Goal: Task Accomplishment & Management: Complete application form

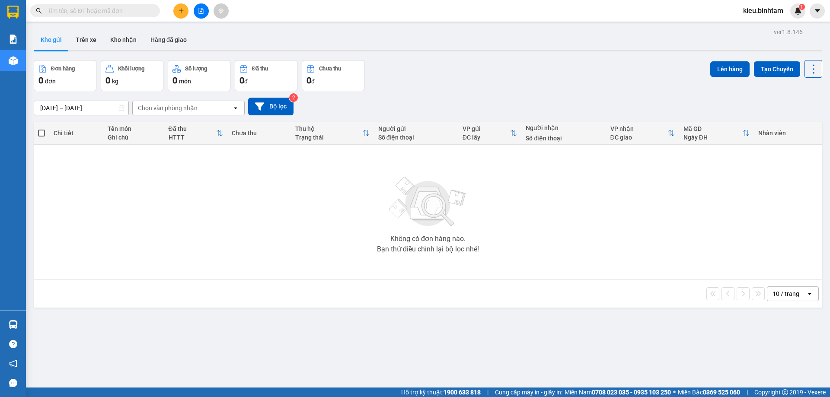
click at [179, 9] on icon "plus" at bounding box center [181, 11] width 6 height 6
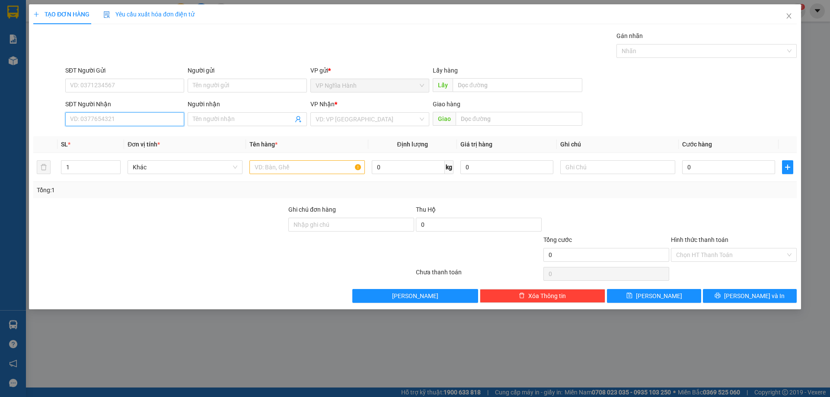
click at [124, 121] on input "SĐT Người Nhận" at bounding box center [124, 119] width 119 height 14
type input "0862074552"
click at [117, 138] on div "0862074552" at bounding box center [124, 137] width 108 height 10
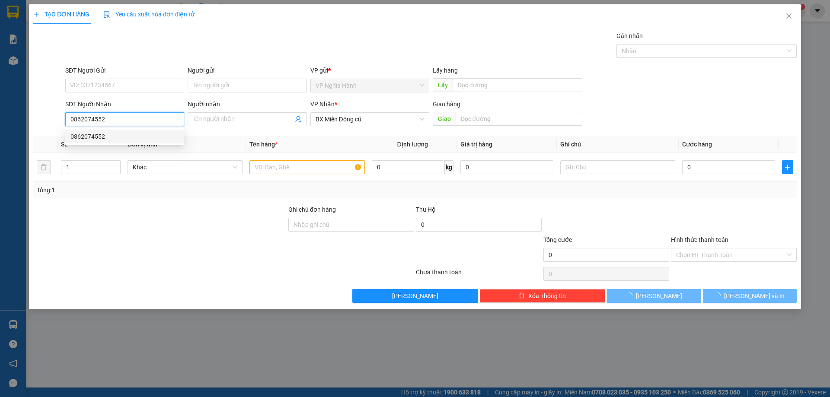
type input "80.000"
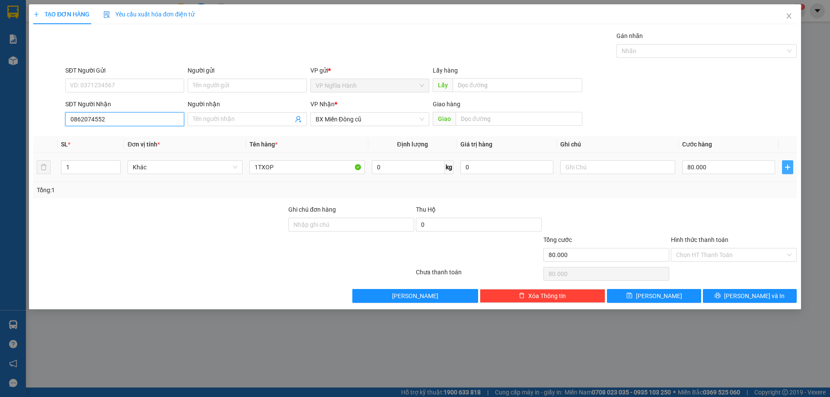
type input "0862074552"
click at [782, 171] on button "button" at bounding box center [787, 167] width 11 height 14
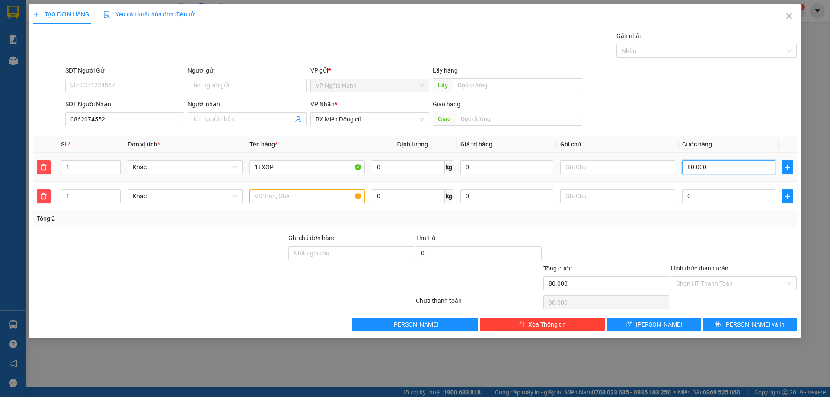
click at [738, 170] on input "80.000" at bounding box center [728, 167] width 93 height 14
type input "7"
type input "70"
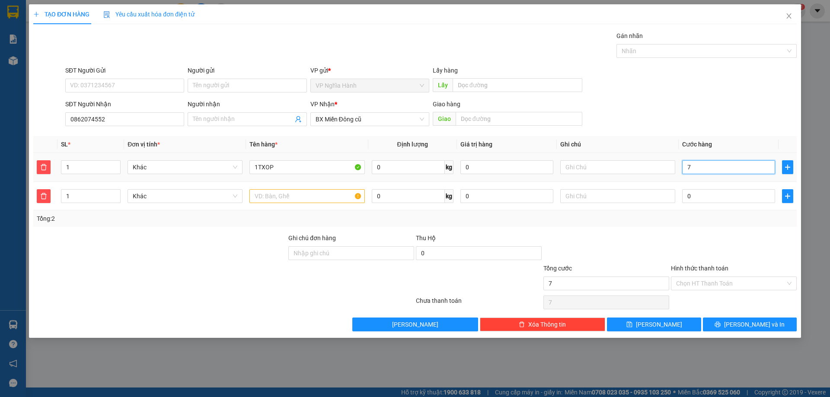
type input "70"
type input "70.000"
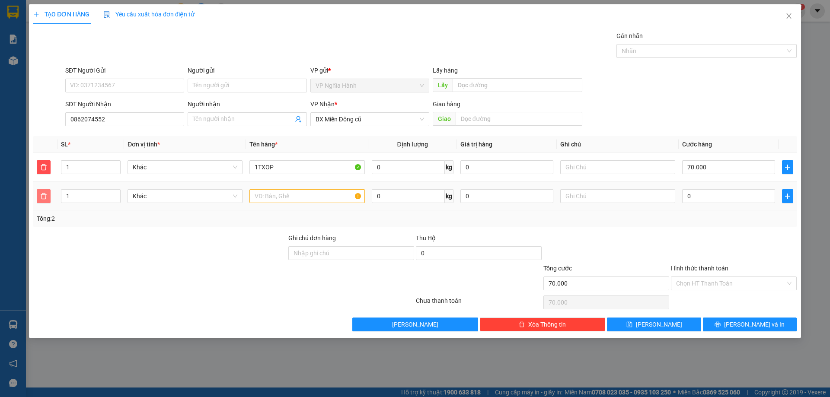
click at [44, 197] on icon "delete" at bounding box center [43, 196] width 7 height 7
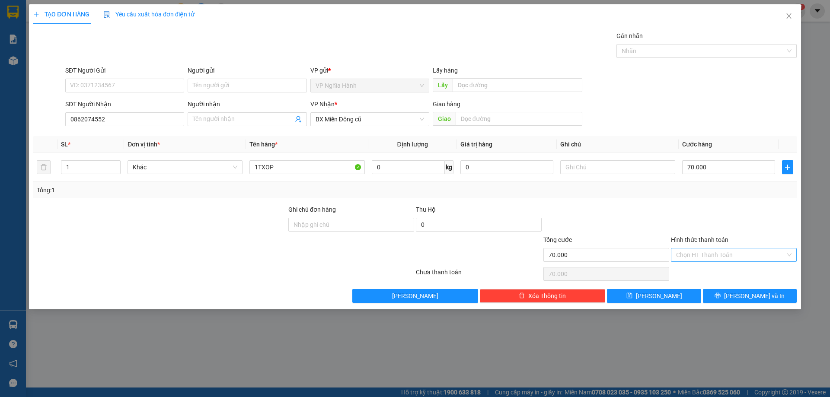
click at [696, 257] on input "Hình thức thanh toán" at bounding box center [730, 254] width 109 height 13
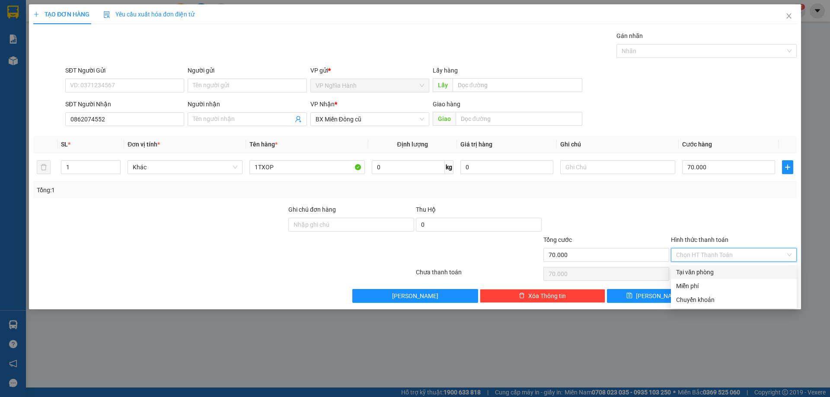
click at [696, 270] on div "Tại văn phòng" at bounding box center [733, 272] width 115 height 10
type input "0"
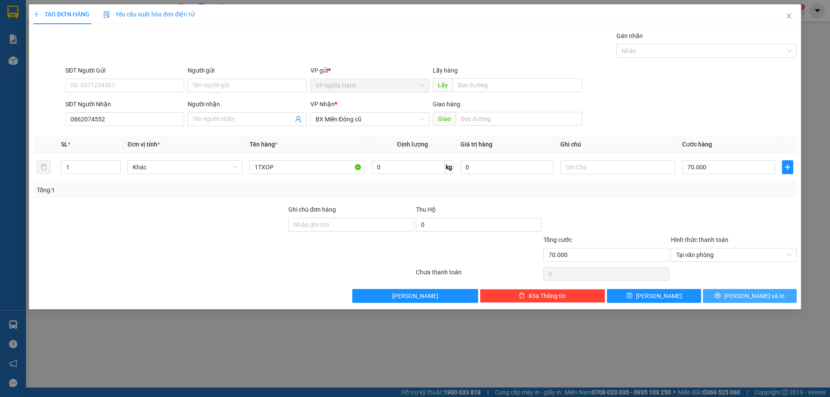
click at [754, 294] on span "[PERSON_NAME] và In" at bounding box center [754, 296] width 60 height 10
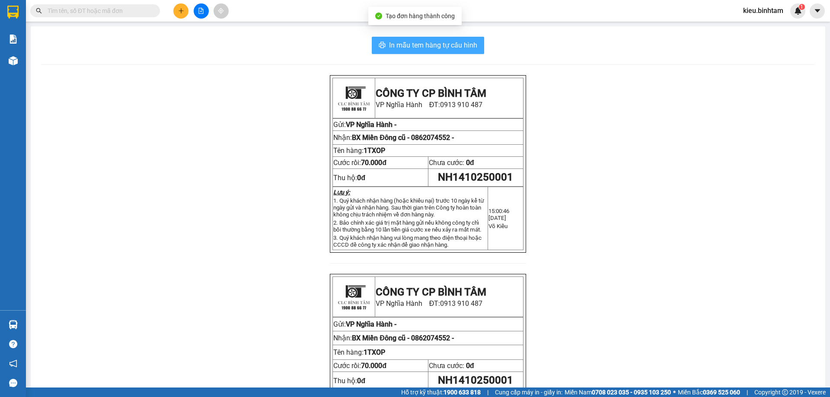
click at [461, 50] on span "In mẫu tem hàng tự cấu hình" at bounding box center [433, 45] width 88 height 11
click at [186, 12] on button at bounding box center [180, 10] width 15 height 15
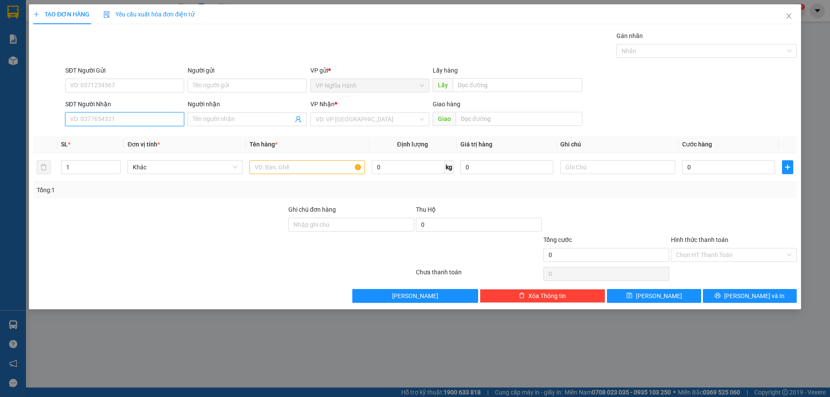
click at [132, 115] on input "SĐT Người Nhận" at bounding box center [124, 119] width 119 height 14
type input "0934916865"
click at [333, 119] on input "search" at bounding box center [366, 119] width 102 height 13
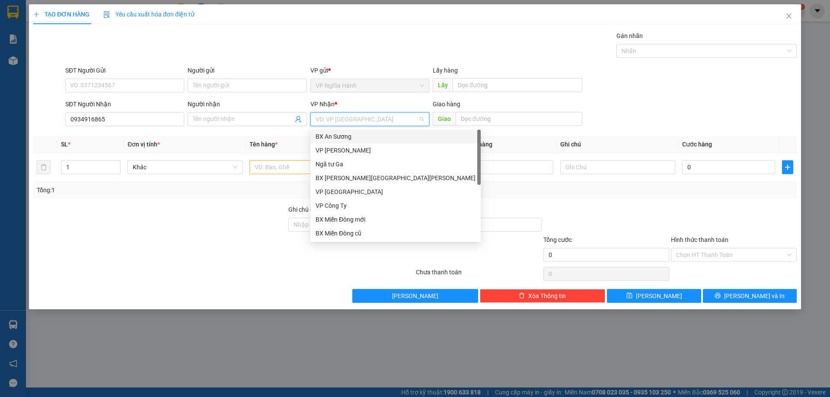
click at [336, 136] on div "BX An Sương" at bounding box center [395, 137] width 160 height 10
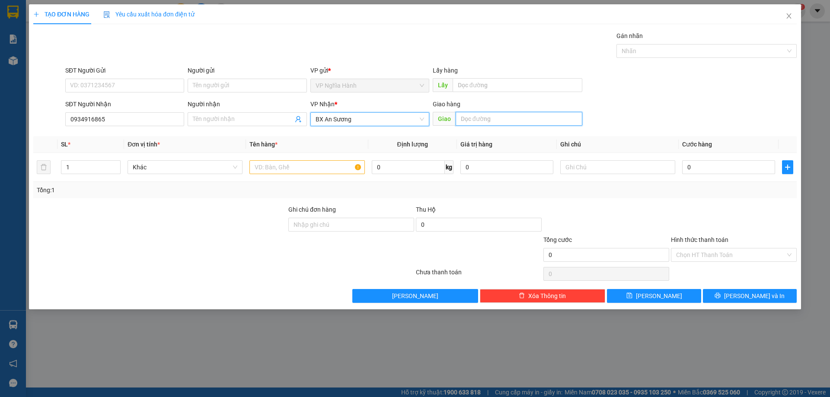
click at [503, 118] on input "text" at bounding box center [518, 119] width 127 height 14
type input "AN SUONG"
click at [291, 163] on input "text" at bounding box center [306, 167] width 115 height 14
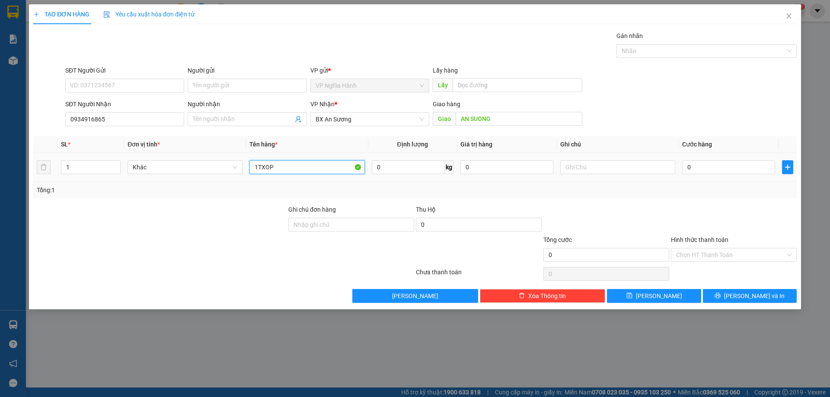
type input "1TXOP"
click at [711, 160] on div "0" at bounding box center [728, 167] width 93 height 17
click at [712, 163] on input "0" at bounding box center [728, 167] width 93 height 14
type input "8"
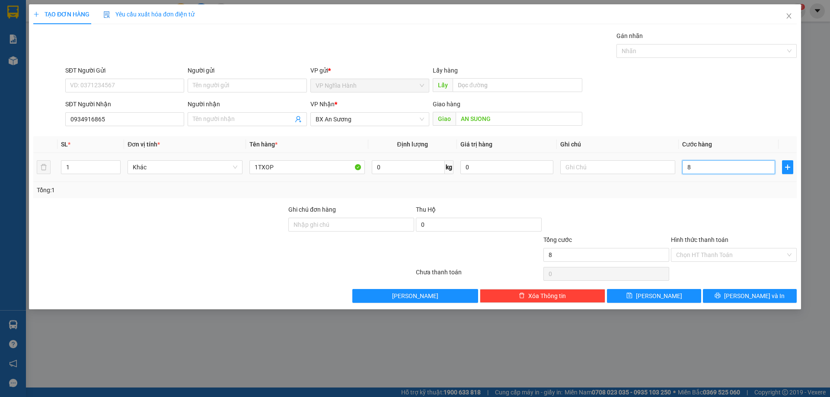
type input "8"
type input "80"
drag, startPoint x: 709, startPoint y: 300, endPoint x: 724, endPoint y: 301, distance: 14.7
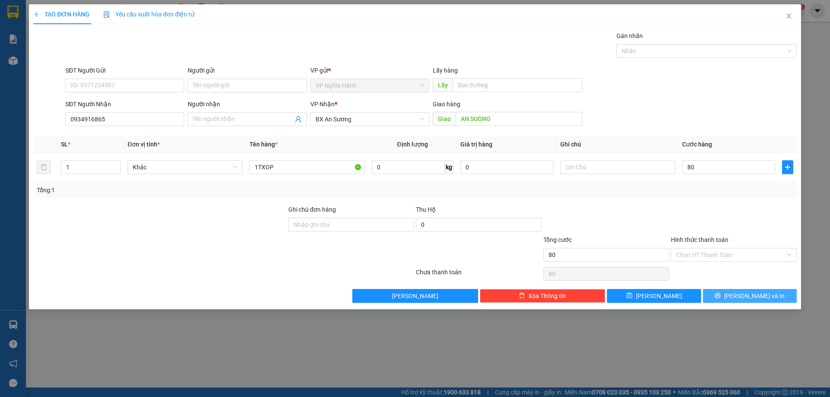
click at [710, 299] on button "[PERSON_NAME] và In" at bounding box center [750, 296] width 94 height 14
type input "80.000"
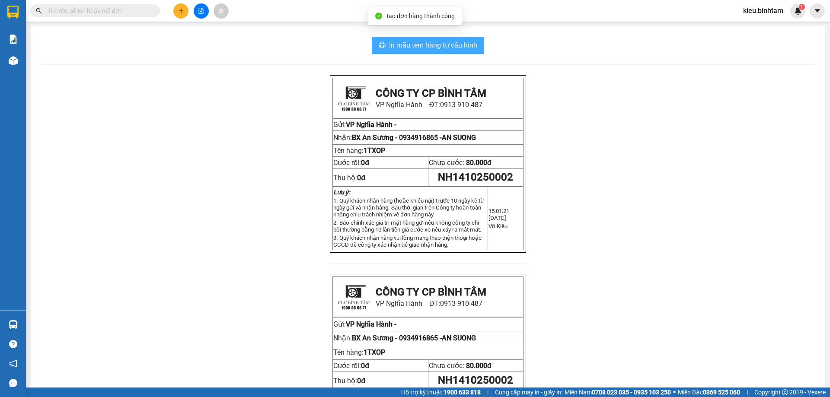
drag, startPoint x: 446, startPoint y: 47, endPoint x: 479, endPoint y: 51, distance: 33.5
click at [445, 47] on span "In mẫu tem hàng tự cấu hình" at bounding box center [433, 45] width 88 height 11
click at [178, 13] on icon "plus" at bounding box center [181, 11] width 6 height 6
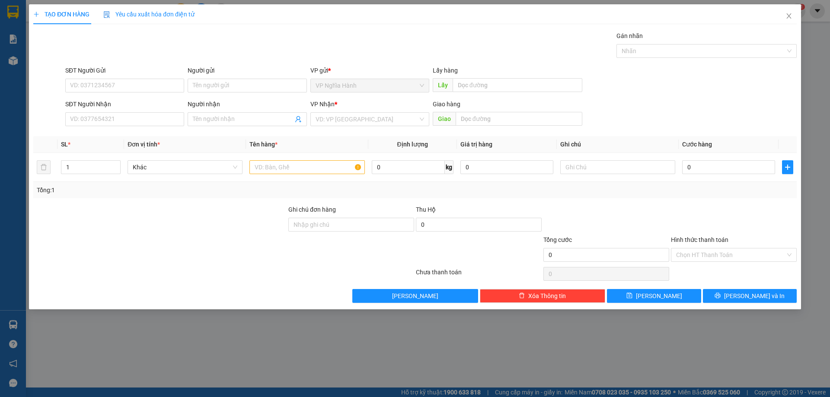
click at [96, 112] on div "SĐT Người Nhận" at bounding box center [124, 105] width 119 height 13
click at [96, 114] on input "SĐT Người Nhận" at bounding box center [124, 119] width 119 height 14
type input "098725368"
click at [87, 80] on input "SĐT Người Gửi" at bounding box center [124, 86] width 119 height 14
type input "0334074326"
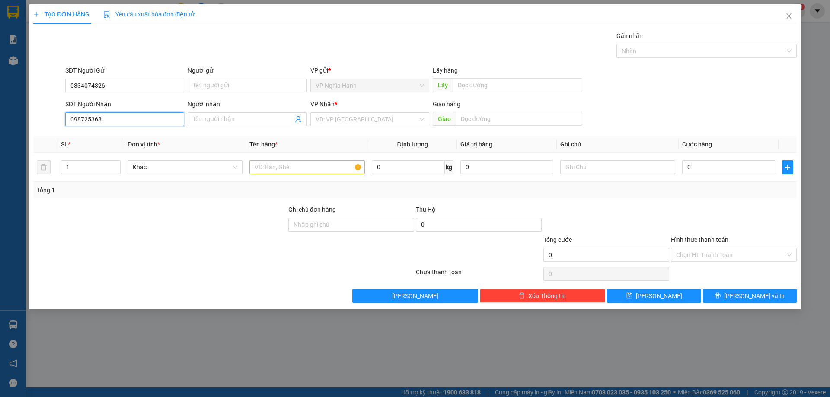
click at [112, 118] on input "098725368" at bounding box center [124, 119] width 119 height 14
click at [364, 114] on input "search" at bounding box center [366, 119] width 102 height 13
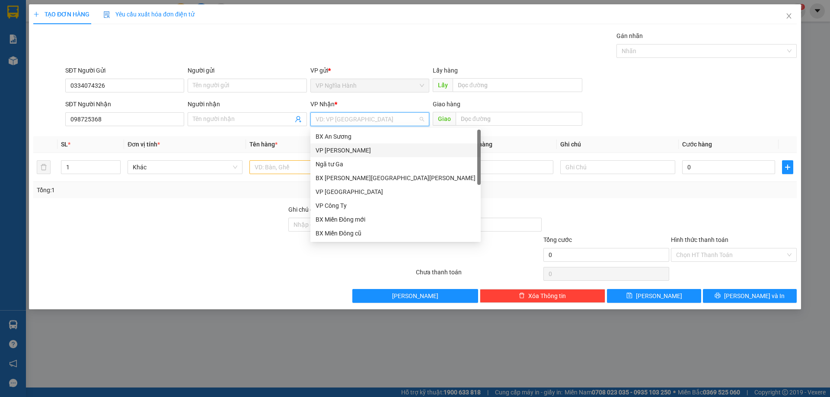
click at [347, 149] on div "VP [PERSON_NAME]" at bounding box center [395, 151] width 160 height 10
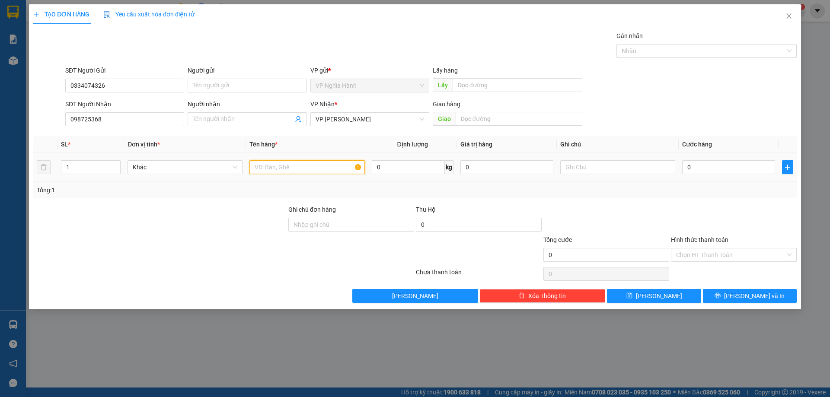
click at [287, 166] on input "text" at bounding box center [306, 167] width 115 height 14
type input "1TXOP"
click at [727, 168] on input "0" at bounding box center [728, 167] width 93 height 14
type input "8"
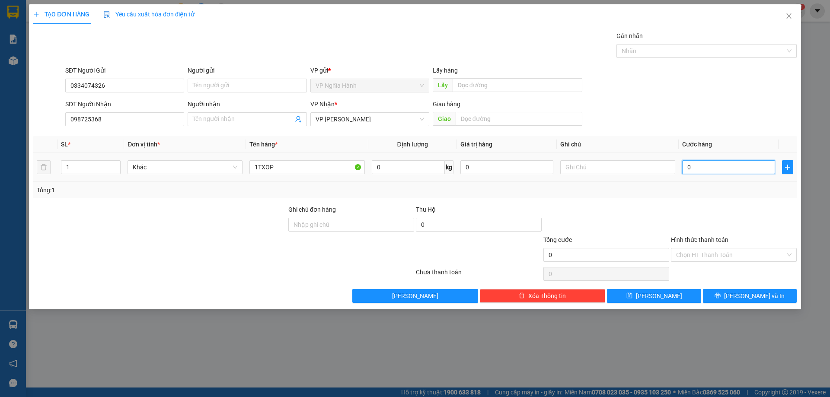
type input "8"
type input "80"
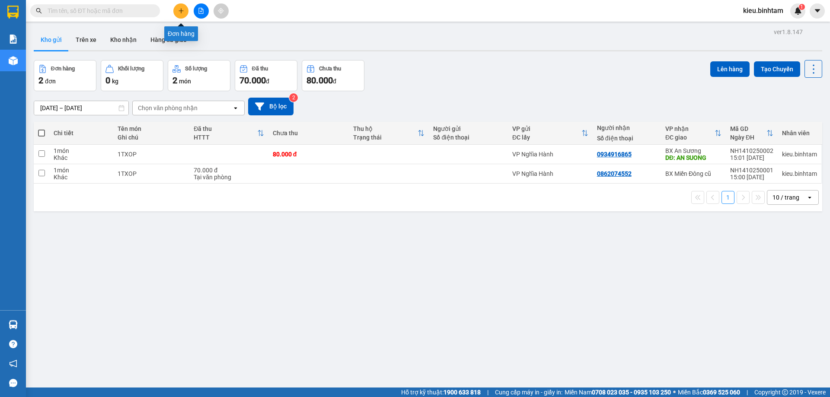
click at [180, 13] on icon "plus" at bounding box center [181, 11] width 6 height 6
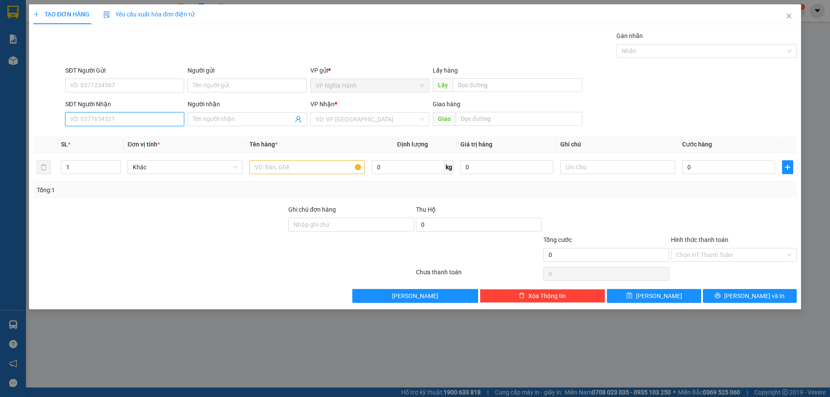
click at [100, 121] on input "SĐT Người Nhận" at bounding box center [124, 119] width 119 height 14
type input "0908725368"
click at [102, 137] on div "0908725368" at bounding box center [124, 137] width 108 height 10
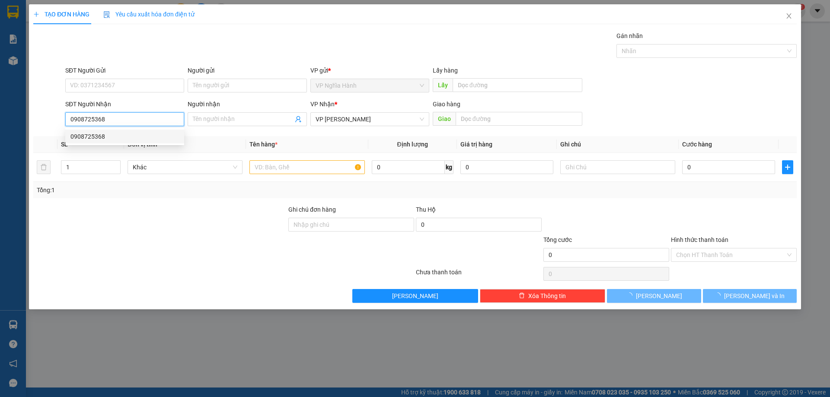
type input "120.000"
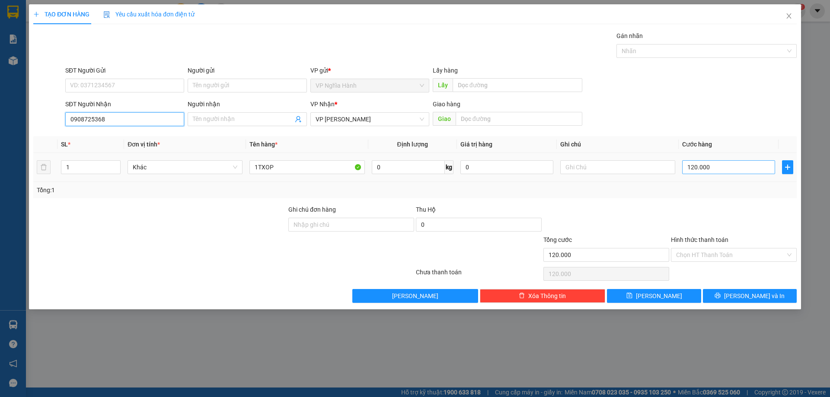
type input "0908725368"
click at [726, 163] on input "120.000" at bounding box center [728, 167] width 93 height 14
type input "8"
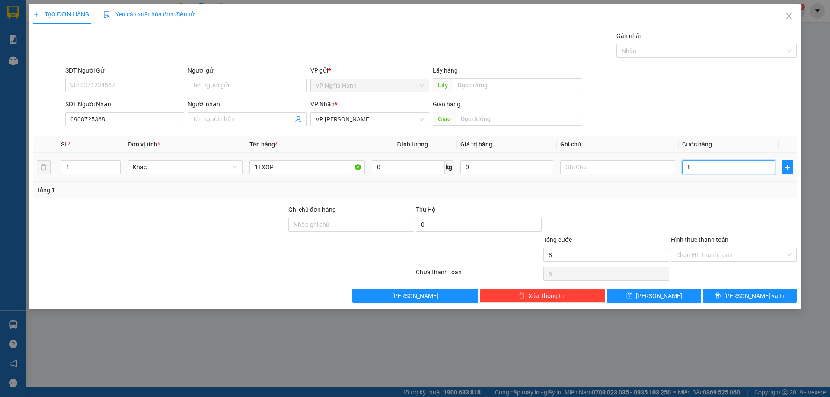
type input "80"
type input "80.000"
type input "800.000"
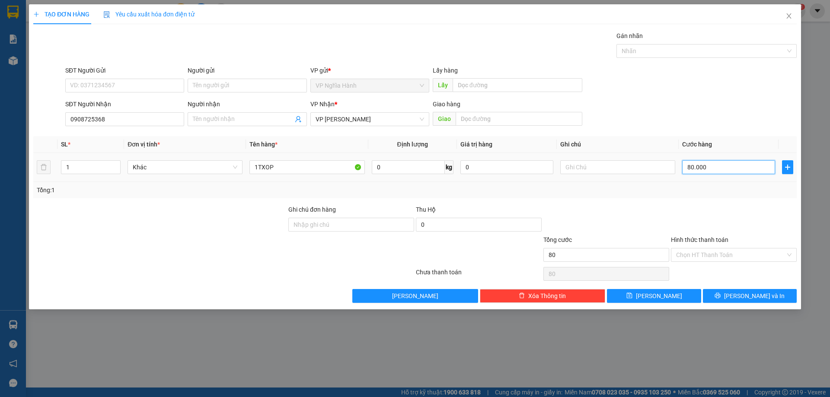
type input "800.000"
type input "8.000.000"
type input "80.000.000"
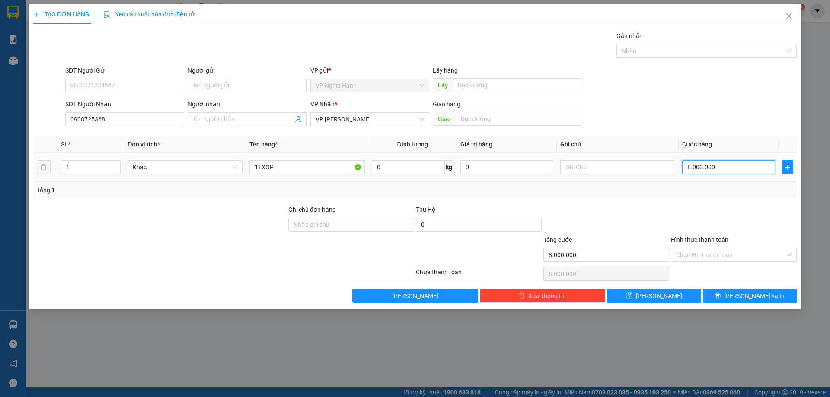
type input "80.000.000"
type input "800.000.000"
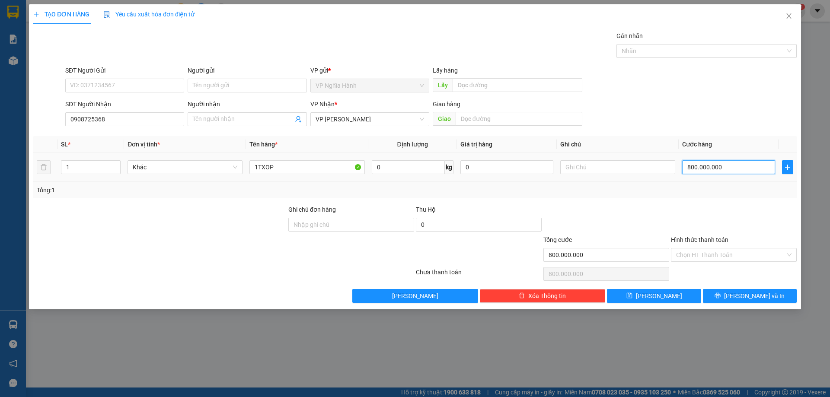
type input "8.000.000.000"
type input "80.000.000.000"
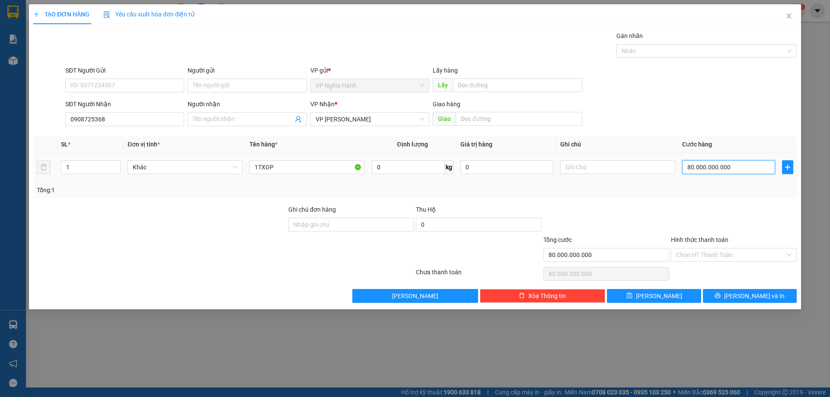
type input "800.000.000.000"
type input "8.000.000.000.000"
type input "800.000.000.000.000"
type input "8.000.000.000.000.000"
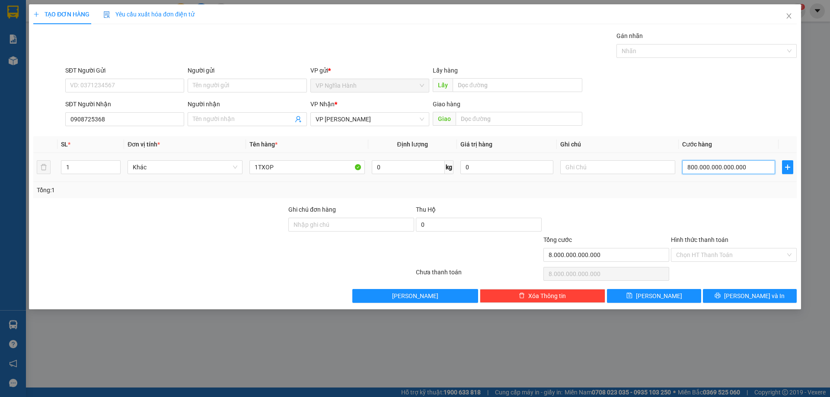
type input "8.000.000.000.000.000"
type input "80.000.000.000.000.000"
type input "800.000.000.000.000.000"
type input "8.000.000.000.000.000.000"
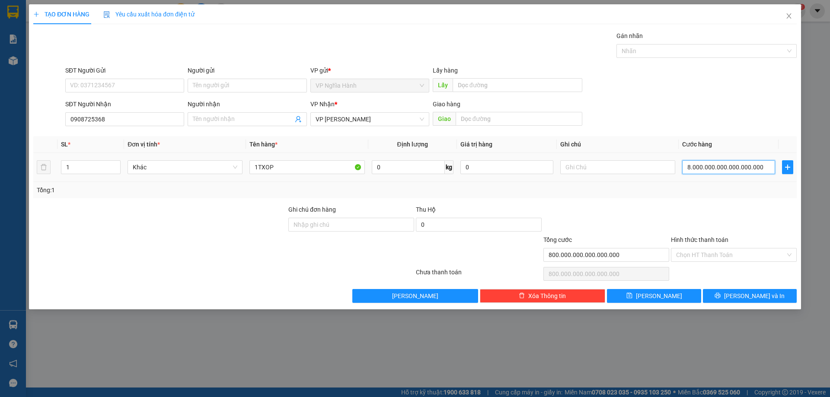
type input "80.000.000.000.000.000.000"
type input "800.000.000.000.000.000.000"
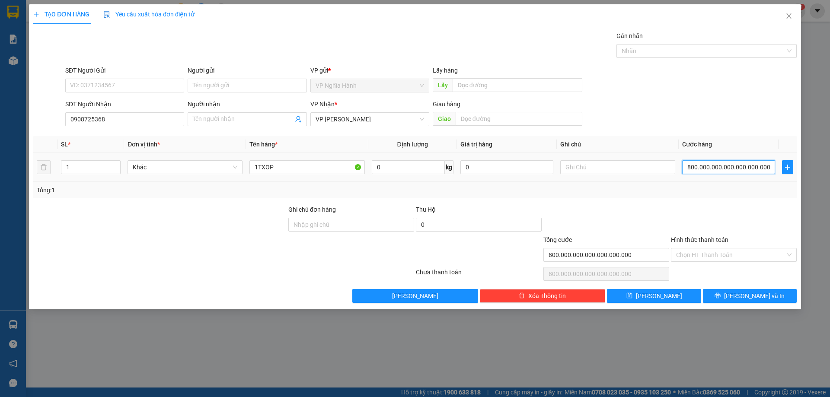
type input "8.000.000.000.000.000.000.000"
type input "8e+22"
type input "800.000.000.000.000.000.000.000"
type input "8e+24"
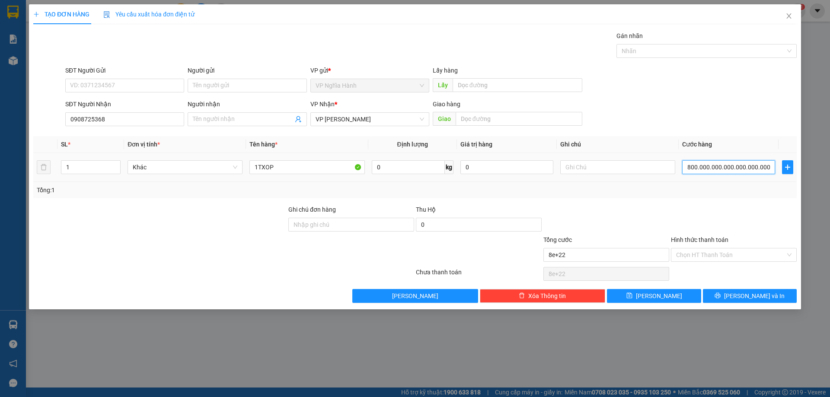
type input "8e+24"
type input "800.000.000.000.000.000.000.000.000"
type input "8e+26"
type input "80.000.000.000.000.000.000.000.000"
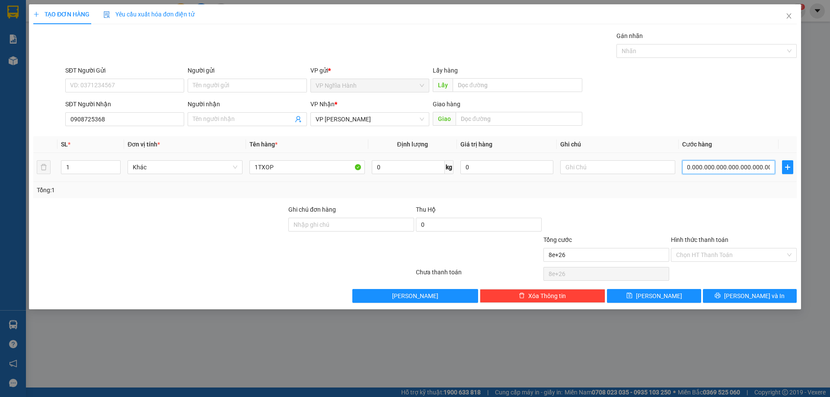
type input "8e+25"
type input "8.000.000.000.000.000.000.000.000"
type input "8e+24"
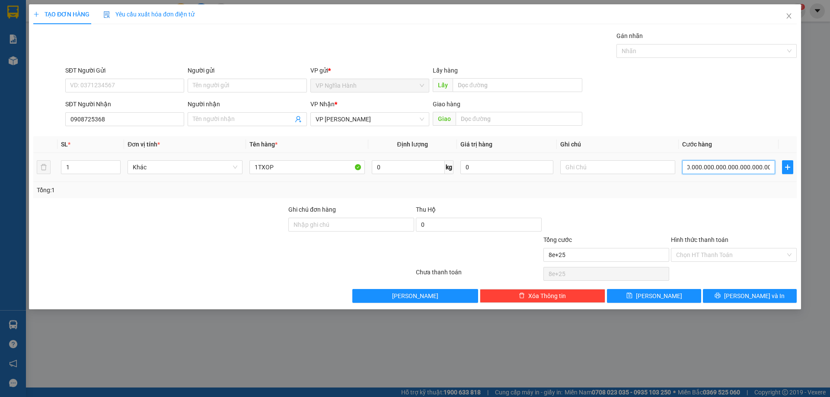
type input "8e+24"
type input "80.000.000.000.000.000.000.000"
type input "8e+22"
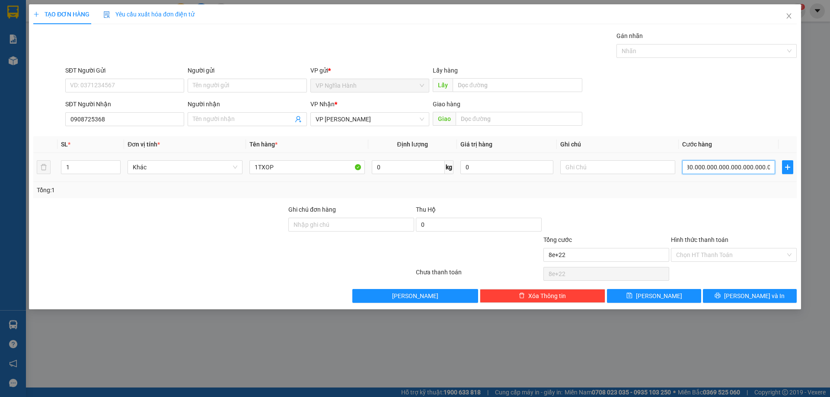
type input "8.000.000.000.000.000.000.000"
type input "8e+21"
type input "800.000.000.000.000.000.000"
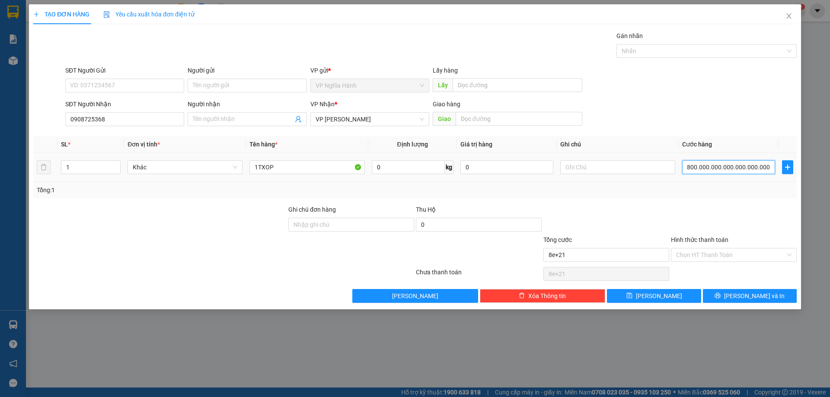
type input "800.000.000.000.000.000.000"
type input "80.000.000.000.000.000.000"
type input "8.000.000.000.000.000.000"
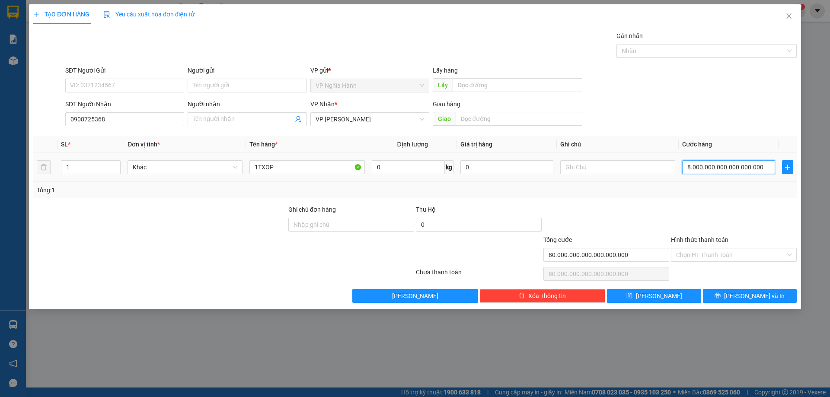
type input "8.000.000.000.000.000.000"
type input "80.000.000.000.000"
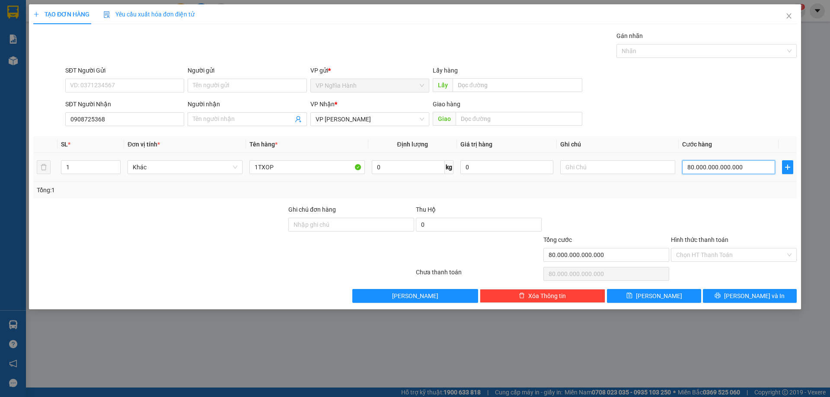
type input "8.000.000.000.000"
type input "800.000.000.000"
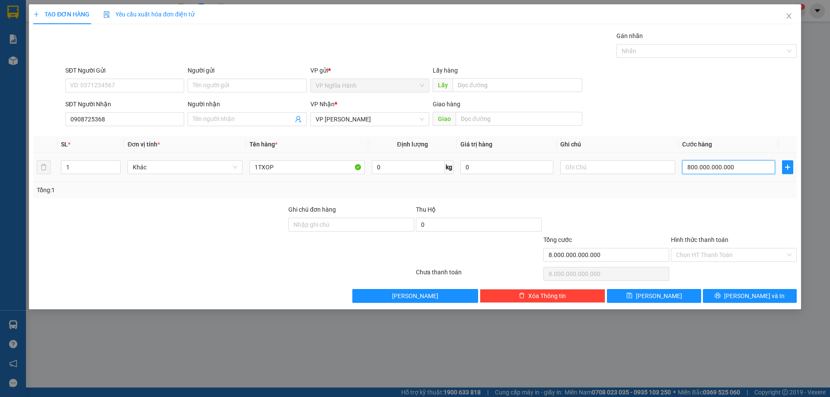
type input "800.000.000.000"
type input "8.000.000.000"
type input "800.000.000"
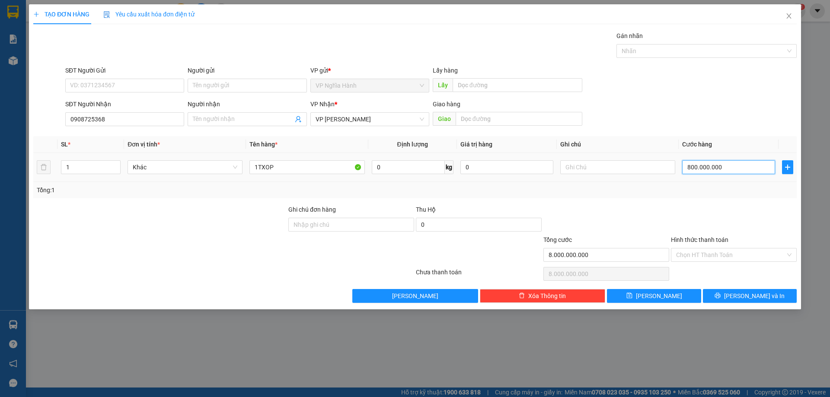
type input "800.000.000"
type input "8.000.000"
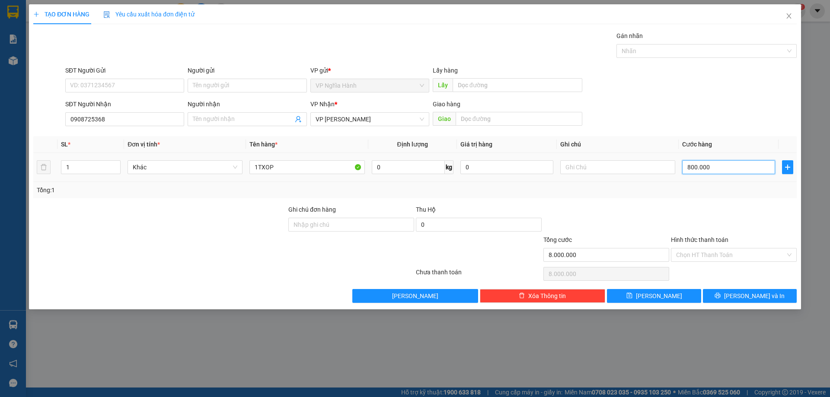
type input "80.000"
type input "800"
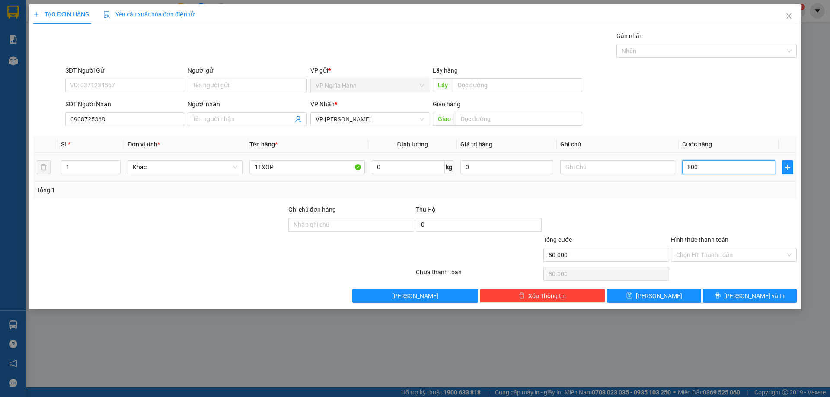
type input "800"
type input "80"
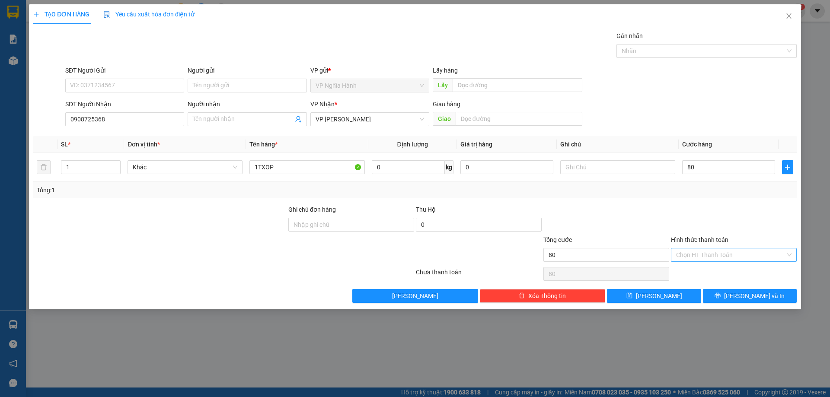
type input "80.000"
click at [702, 253] on input "Hình thức thanh toán" at bounding box center [730, 254] width 109 height 13
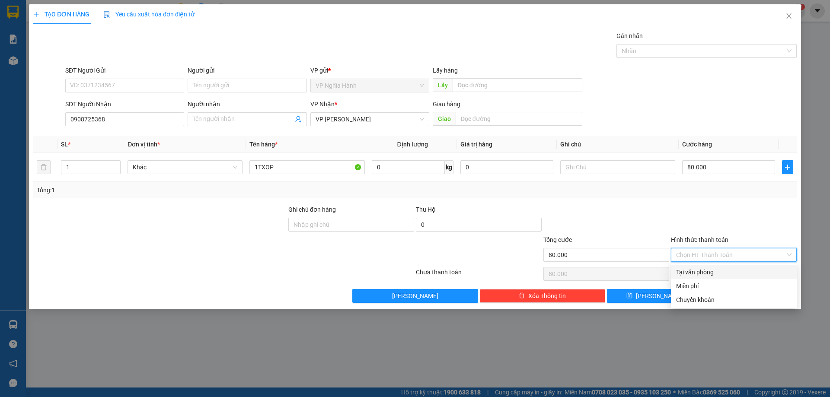
click at [740, 274] on div "Tại văn phòng" at bounding box center [733, 272] width 115 height 10
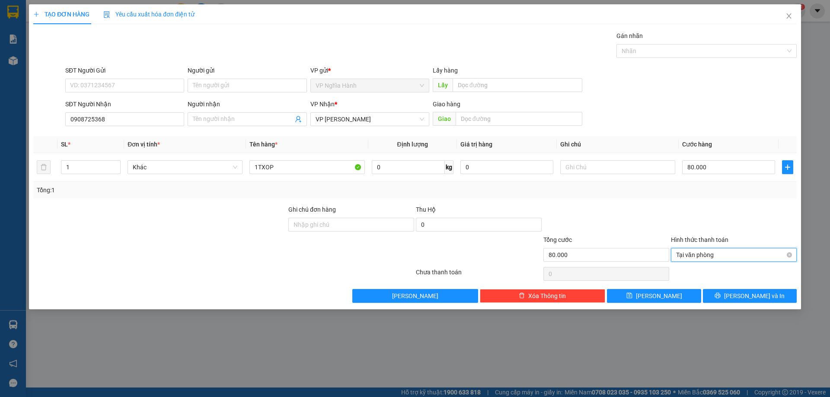
click at [719, 254] on span "Tại văn phòng" at bounding box center [733, 254] width 115 height 13
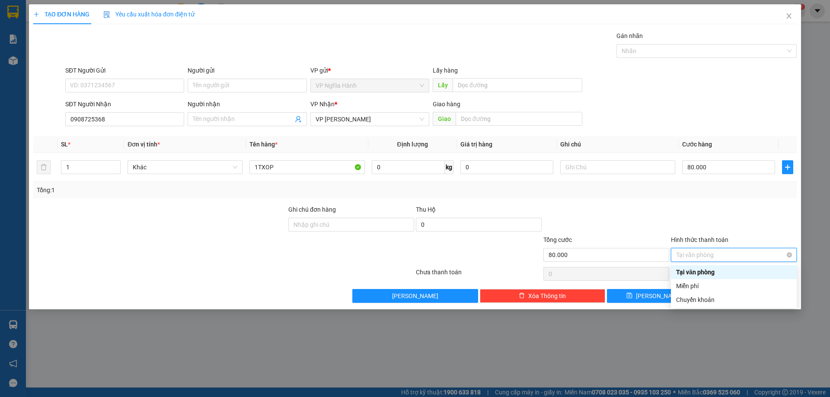
click at [788, 252] on div "Tại văn phòng" at bounding box center [734, 255] width 126 height 14
click at [614, 210] on div at bounding box center [605, 220] width 127 height 30
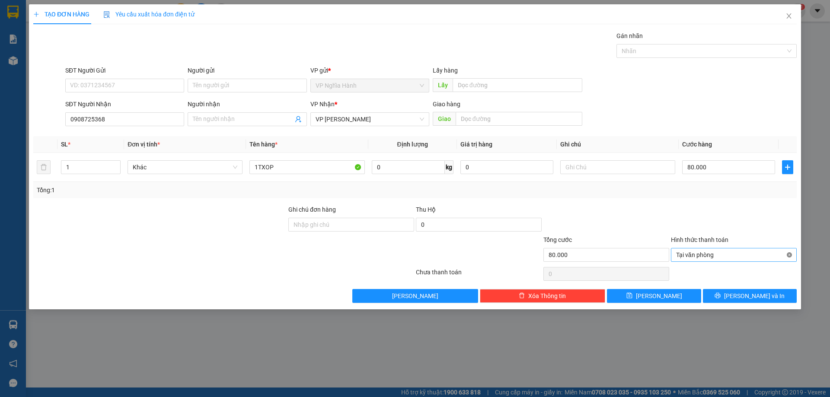
type input "80.000"
click at [729, 296] on button "[PERSON_NAME] và In" at bounding box center [750, 296] width 94 height 14
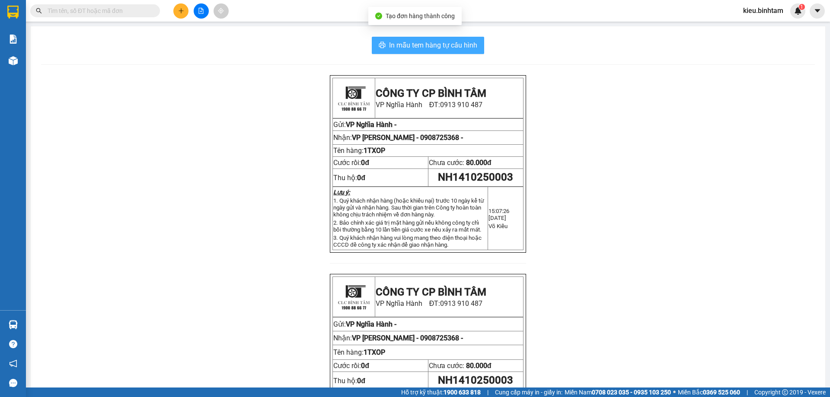
click at [413, 45] on span "In mẫu tem hàng tự cấu hình" at bounding box center [433, 45] width 88 height 11
